Goal: Task Accomplishment & Management: Manage account settings

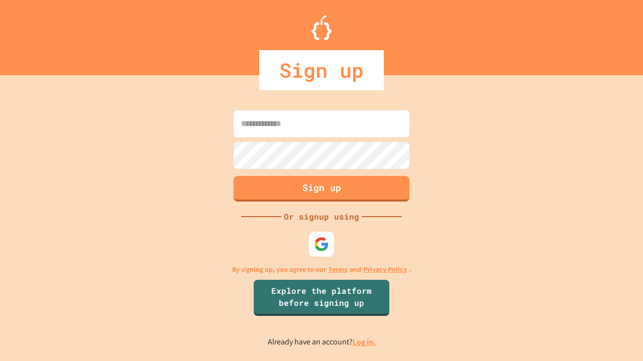
click at [364, 342] on link "Log in." at bounding box center [363, 342] width 23 height 11
